Goal: Obtain resource: Download file/media

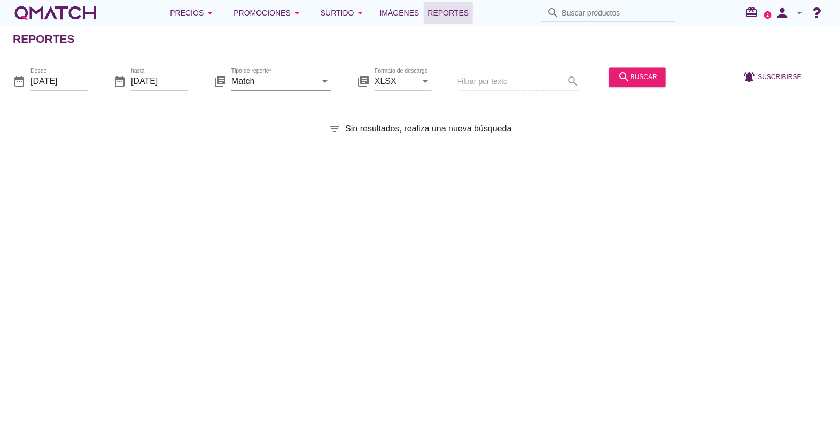
click at [267, 76] on input "Match" at bounding box center [273, 81] width 85 height 17
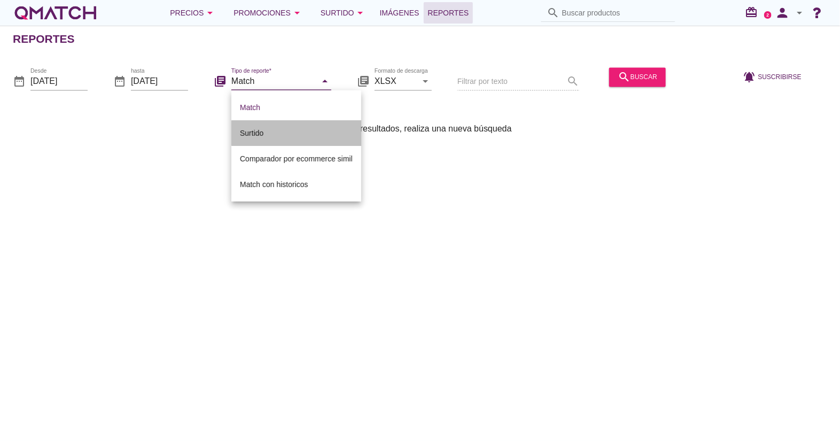
click at [283, 128] on div "Surtido" at bounding box center [296, 133] width 113 height 13
type input "Surtido"
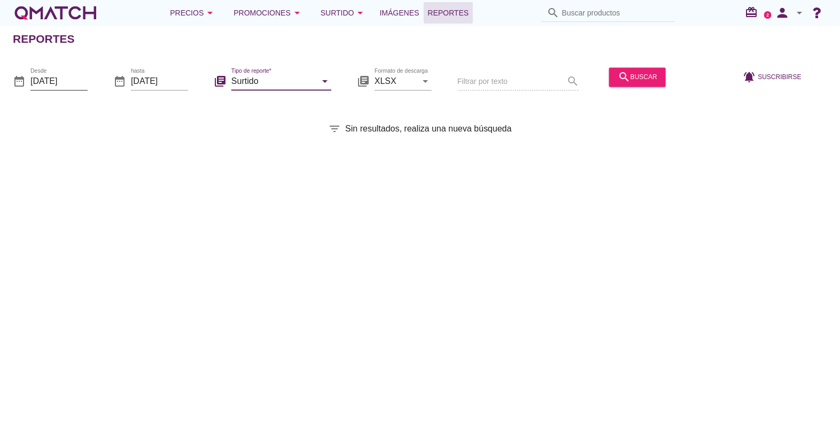
click at [56, 80] on input "[DATE]" at bounding box center [58, 81] width 57 height 17
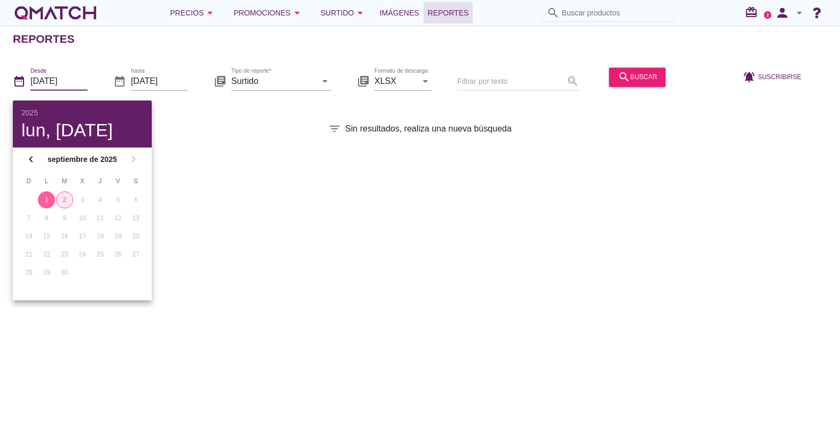
click at [61, 198] on div "2" at bounding box center [65, 200] width 16 height 10
type input "[DATE]"
click at [236, 193] on div "Reportes date_range Desde [DATE] date_range hasta [DATE] library_books Tipo de …" at bounding box center [420, 233] width 840 height 415
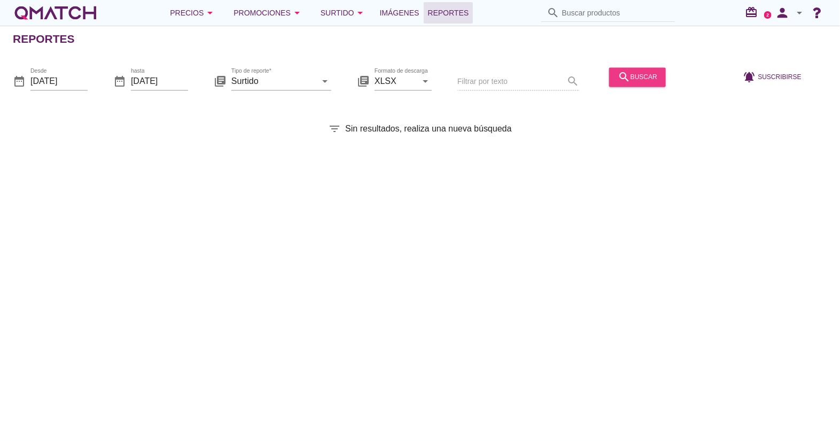
click at [630, 69] on button "search buscar" at bounding box center [637, 76] width 57 height 19
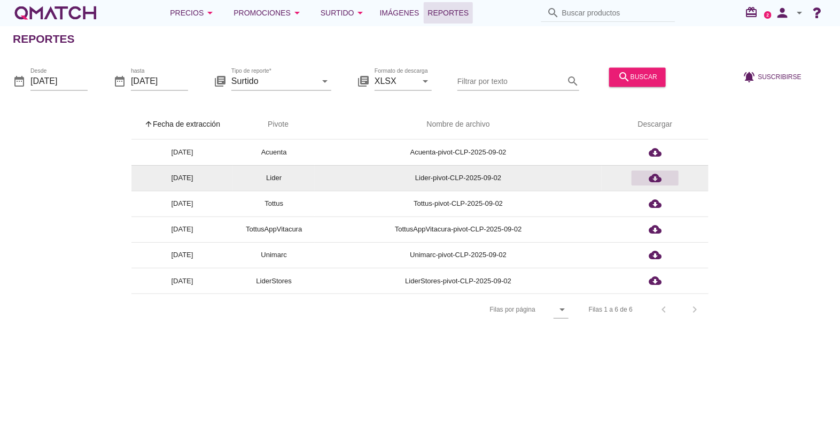
click at [650, 179] on icon "cloud_download" at bounding box center [655, 178] width 13 height 13
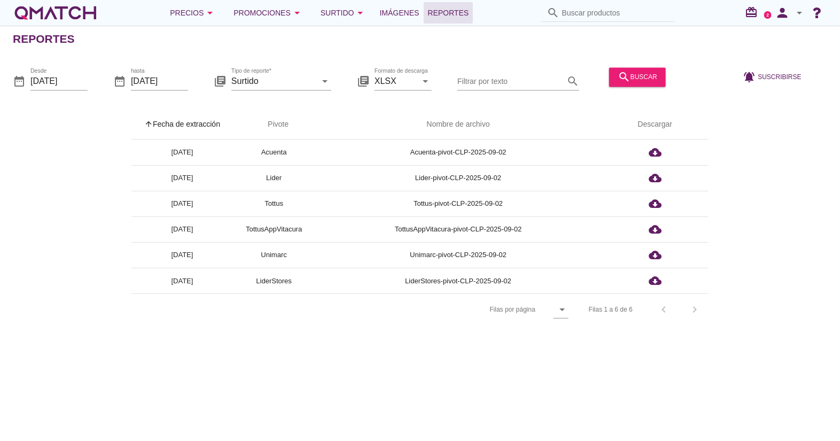
click at [106, 306] on div "arrow_upward Fecha de extracción arrow_upward Pivote Nombre de archivo Descarga…" at bounding box center [420, 218] width 815 height 216
